Goal: Find specific fact

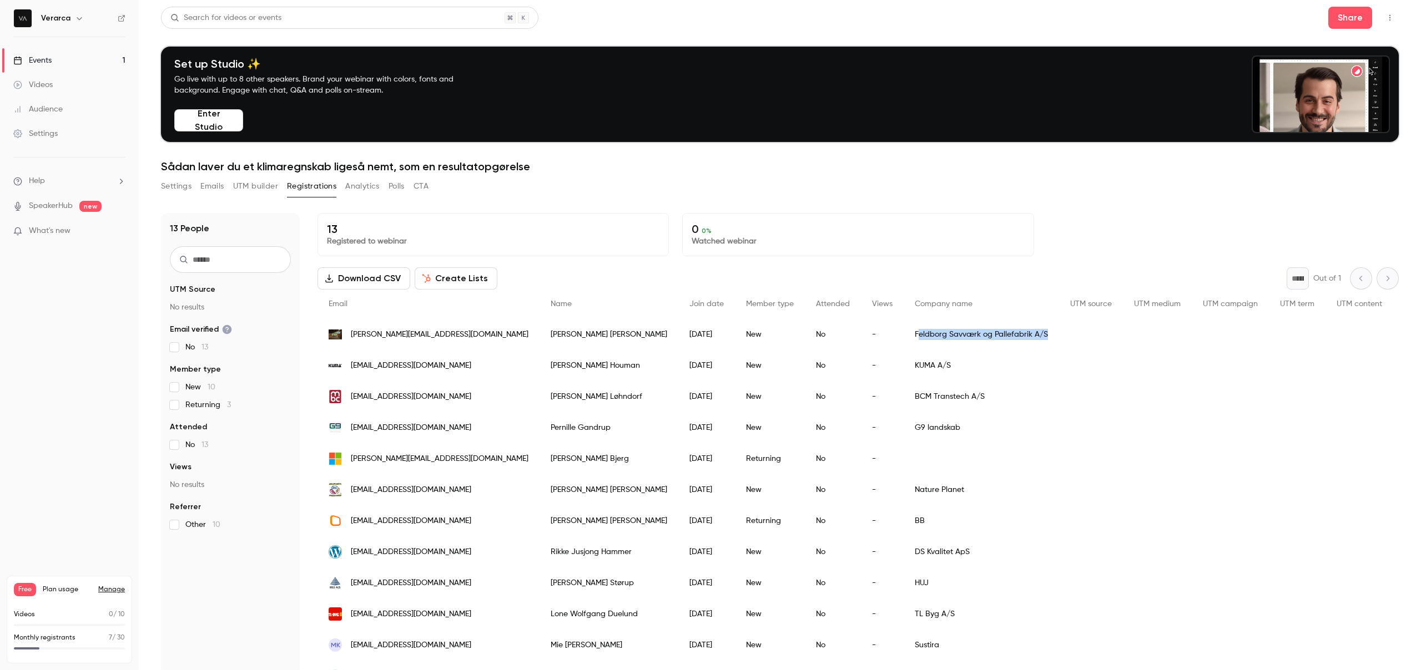
drag, startPoint x: 823, startPoint y: 337, endPoint x: 957, endPoint y: 336, distance: 134.3
click at [957, 336] on div "Feldborg Savværk og Pallefabrik A/S" at bounding box center [980, 334] width 155 height 31
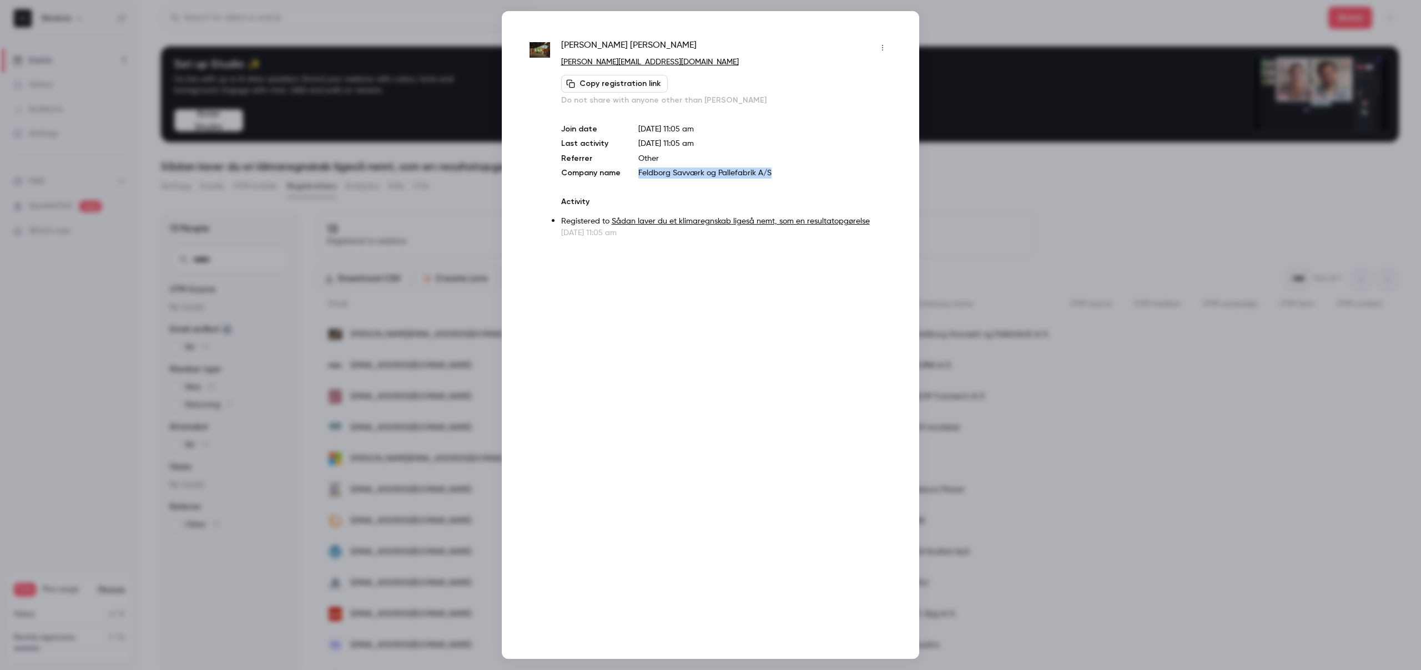
drag, startPoint x: 637, startPoint y: 174, endPoint x: 815, endPoint y: 174, distance: 178.1
click at [815, 174] on p "Feldborg Savværk og Pallefabrik A/S" at bounding box center [764, 173] width 253 height 11
copy p "Feldborg Savværk og Pallefabrik A/S"
